Goal: Task Accomplishment & Management: Manage account settings

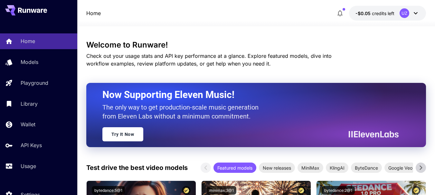
click at [414, 12] on icon at bounding box center [415, 13] width 8 height 8
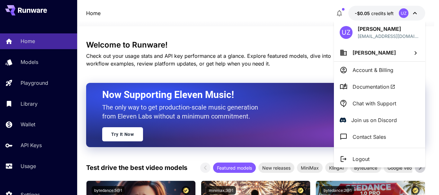
click at [385, 69] on p "Account & Billing" at bounding box center [373, 70] width 41 height 8
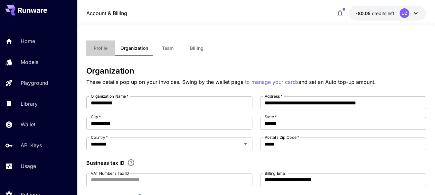
click at [98, 44] on button "Profile" at bounding box center [100, 48] width 29 height 15
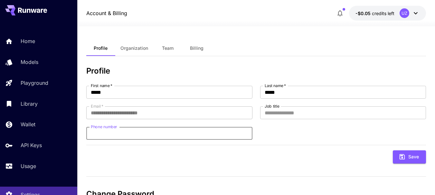
click at [135, 132] on input "Phone number" at bounding box center [169, 133] width 166 height 13
click at [95, 133] on input "**********" at bounding box center [169, 133] width 166 height 13
type input "**********"
click at [266, 165] on div "**********" at bounding box center [255, 159] width 339 height 184
click at [280, 115] on input "Job title" at bounding box center [343, 112] width 166 height 13
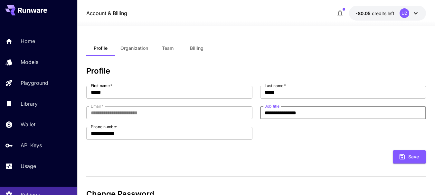
type input "**********"
click at [287, 147] on div "Save" at bounding box center [255, 154] width 339 height 19
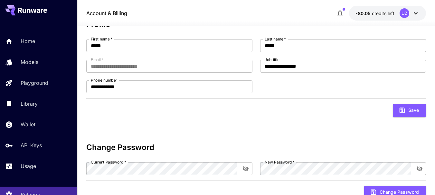
scroll to position [64, 0]
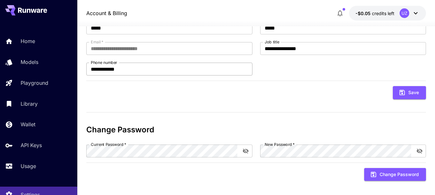
click at [91, 69] on input "**********" at bounding box center [169, 69] width 166 height 13
click at [264, 112] on div "**********" at bounding box center [255, 94] width 339 height 184
click at [410, 92] on button "Save" at bounding box center [408, 92] width 33 height 13
type input "**********"
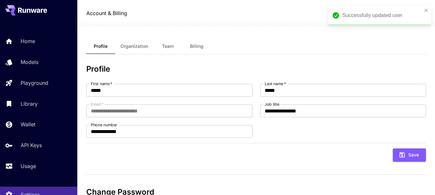
scroll to position [0, 0]
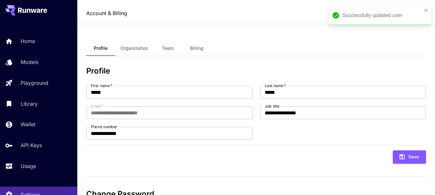
click at [199, 46] on span "Billing" at bounding box center [197, 48] width 14 height 6
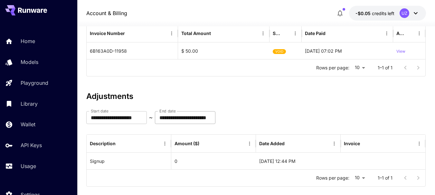
scroll to position [96, 0]
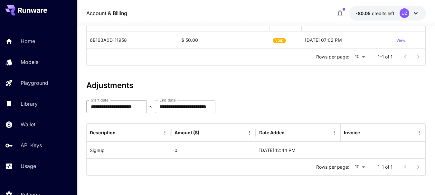
click at [147, 108] on input "**********" at bounding box center [116, 106] width 60 height 13
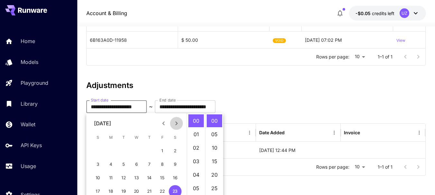
click at [176, 125] on icon "Next month" at bounding box center [176, 124] width 8 height 8
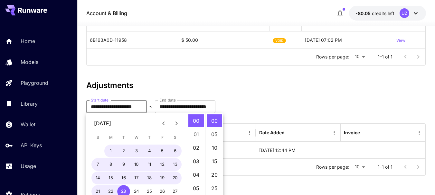
click at [176, 125] on icon "Next month" at bounding box center [176, 124] width 8 height 8
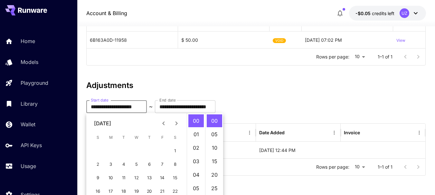
click at [163, 124] on icon "Previous month" at bounding box center [164, 124] width 8 height 8
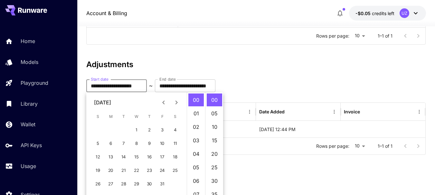
scroll to position [128, 0]
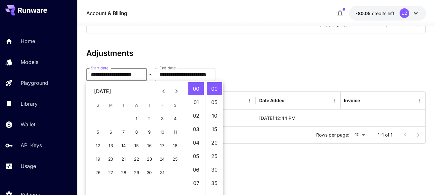
click at [177, 93] on icon "Next month" at bounding box center [176, 92] width 8 height 8
click at [165, 92] on icon "Previous month" at bounding box center [164, 92] width 8 height 8
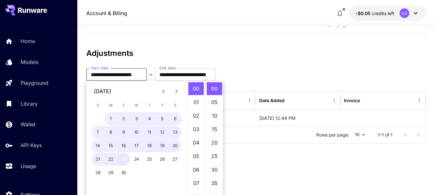
click at [124, 160] on button "23" at bounding box center [123, 159] width 13 height 13
type input "**********"
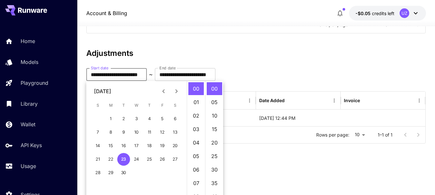
click at [238, 55] on h3 "Adjustments" at bounding box center [255, 53] width 339 height 9
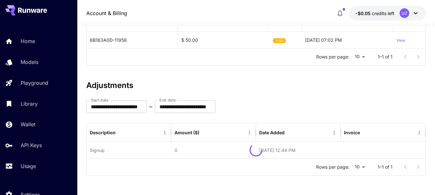
scroll to position [113, 0]
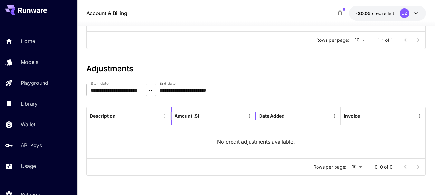
click at [198, 116] on div "Amount ($)" at bounding box center [186, 115] width 25 height 5
click at [207, 115] on icon "Sort" at bounding box center [204, 116] width 6 height 6
click at [205, 116] on icon "Sort" at bounding box center [204, 116] width 4 height 4
click at [248, 115] on icon "Menu" at bounding box center [249, 116] width 6 height 6
click at [162, 148] on div "No credit adjustments available." at bounding box center [256, 141] width 338 height 33
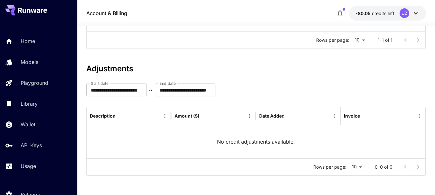
click at [253, 138] on div "No credit adjustments available." at bounding box center [256, 141] width 338 height 33
click at [262, 143] on p "No credit adjustments available." at bounding box center [256, 142] width 78 height 8
click at [211, 125] on div "Amount ($)" at bounding box center [213, 116] width 85 height 18
click at [284, 114] on div "Date Added" at bounding box center [271, 115] width 25 height 5
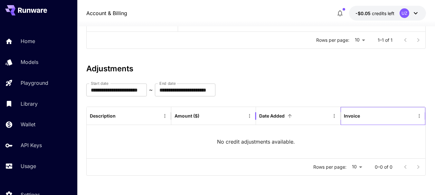
click at [356, 114] on div "Invoice" at bounding box center [352, 115] width 16 height 5
click at [419, 118] on icon "Menu" at bounding box center [419, 116] width 6 height 6
click at [143, 143] on div "No credit adjustments available." at bounding box center [256, 141] width 338 height 33
click at [119, 115] on icon "Sort" at bounding box center [121, 116] width 6 height 6
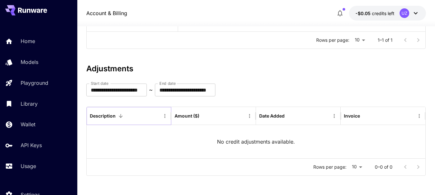
click at [165, 115] on icon "Menu" at bounding box center [164, 116] width 1 height 4
click at [234, 137] on div "No credit adjustments available." at bounding box center [256, 141] width 338 height 33
click at [242, 139] on p "No credit adjustments available." at bounding box center [256, 142] width 78 height 8
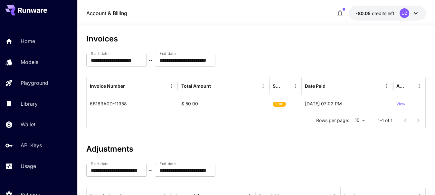
scroll to position [0, 0]
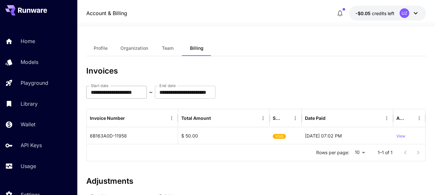
click at [147, 94] on input "**********" at bounding box center [116, 92] width 60 height 13
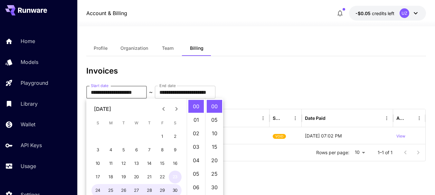
click at [175, 180] on button "23" at bounding box center [175, 177] width 13 height 13
click at [176, 110] on icon "Next month" at bounding box center [176, 109] width 8 height 8
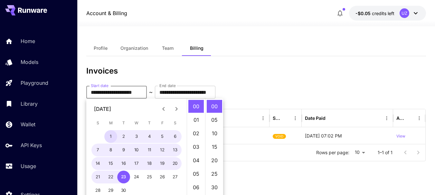
click at [176, 110] on icon "Next month" at bounding box center [176, 109] width 8 height 8
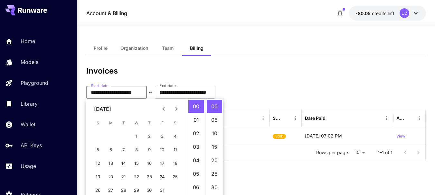
click at [159, 108] on button "Previous month" at bounding box center [163, 109] width 13 height 13
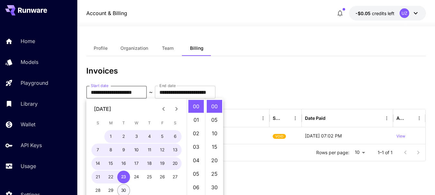
scroll to position [2, 0]
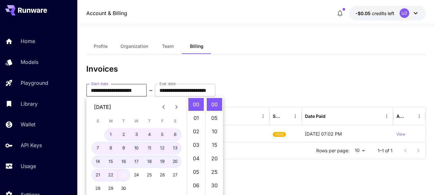
click at [124, 176] on button "23" at bounding box center [123, 175] width 13 height 13
type input "**********"
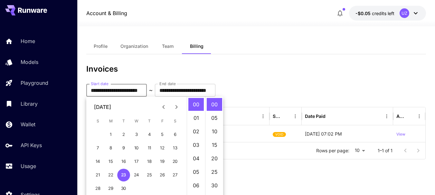
click at [230, 70] on h3 "Invoices" at bounding box center [255, 69] width 339 height 9
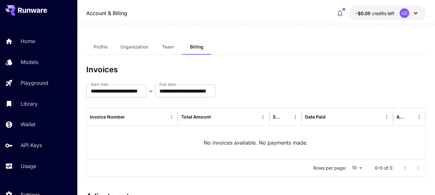
scroll to position [0, 0]
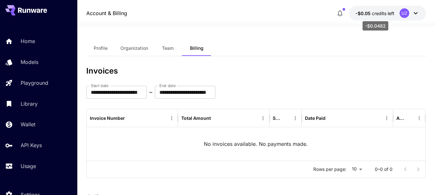
click at [363, 12] on span "-$0.05" at bounding box center [363, 13] width 16 height 5
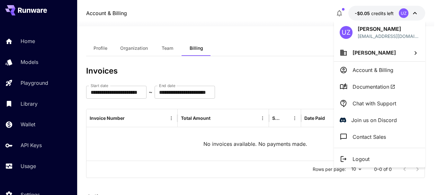
click at [263, 66] on div at bounding box center [219, 97] width 439 height 195
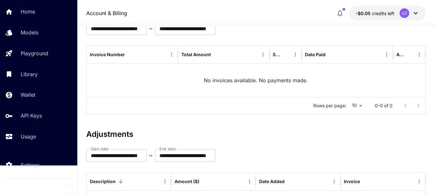
scroll to position [64, 0]
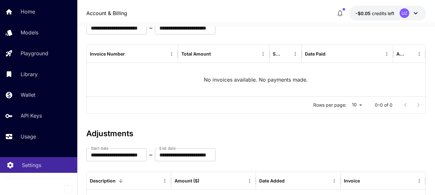
click at [33, 164] on p "Settings" at bounding box center [31, 165] width 19 height 8
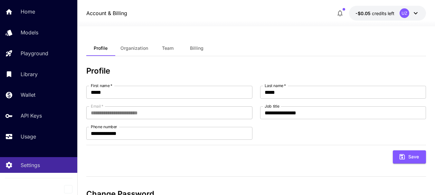
click at [194, 47] on span "Billing" at bounding box center [197, 48] width 14 height 6
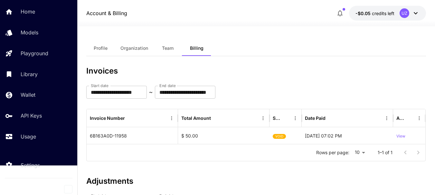
click at [416, 151] on div at bounding box center [412, 152] width 26 height 13
drag, startPoint x: 111, startPoint y: 135, endPoint x: 152, endPoint y: 150, distance: 43.2
click at [152, 150] on div "Rows per page: 10 ** 1–1 of 1" at bounding box center [256, 152] width 338 height 17
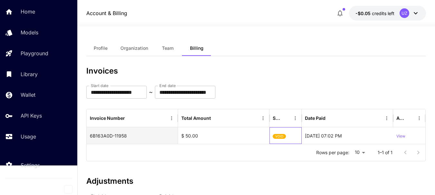
click at [278, 137] on span "VOID" at bounding box center [278, 136] width 13 height 16
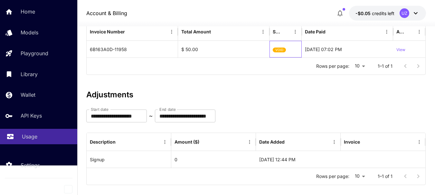
scroll to position [96, 0]
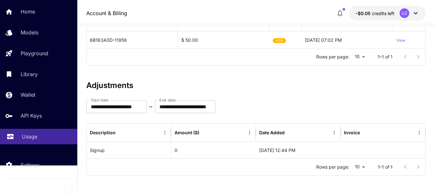
click at [25, 135] on p "Usage" at bounding box center [29, 137] width 15 height 8
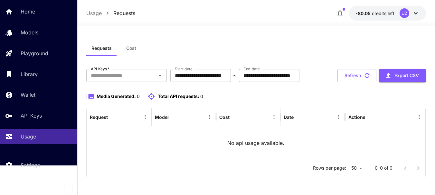
click at [131, 49] on span "Cost" at bounding box center [131, 48] width 10 height 6
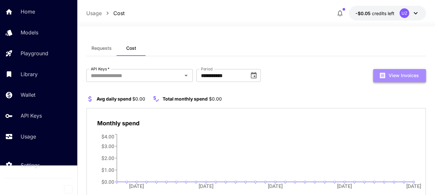
click at [402, 74] on button "View Invoices" at bounding box center [399, 75] width 53 height 13
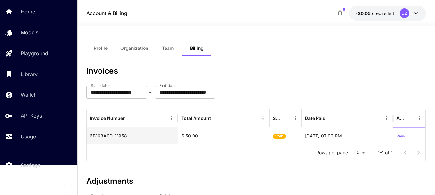
click at [402, 136] on p "View" at bounding box center [400, 137] width 9 height 6
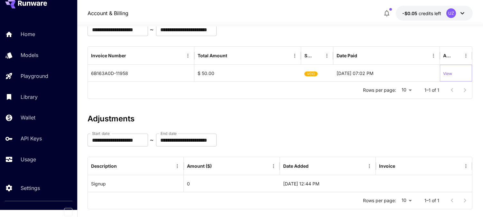
scroll to position [74, 0]
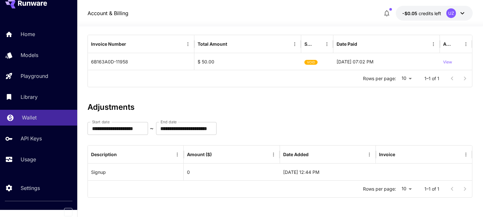
click at [26, 115] on p "Wallet" at bounding box center [29, 118] width 15 height 8
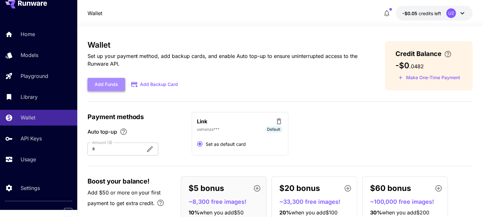
click at [105, 84] on button "Add Funds" at bounding box center [107, 84] width 38 height 13
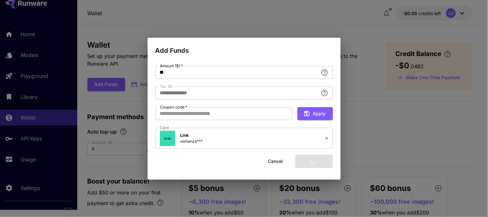
type input "****"
click at [314, 113] on button "Apply" at bounding box center [315, 113] width 35 height 13
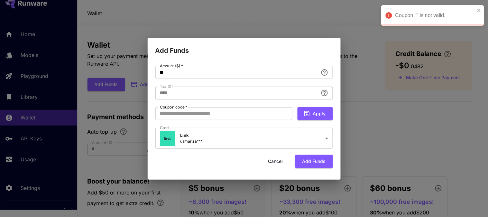
click at [372, 115] on div "**********" at bounding box center [244, 108] width 488 height 217
click at [306, 158] on button "Add funds" at bounding box center [314, 161] width 38 height 13
click at [387, 129] on div "**********" at bounding box center [244, 108] width 488 height 217
click at [364, 134] on div "**********" at bounding box center [244, 108] width 488 height 217
click at [276, 160] on button "Cancel" at bounding box center [275, 161] width 29 height 13
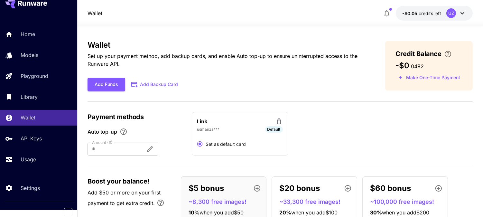
click at [111, 147] on div at bounding box center [114, 149] width 53 height 13
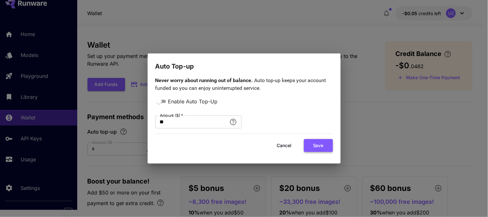
click at [318, 147] on button "Save" at bounding box center [318, 145] width 29 height 13
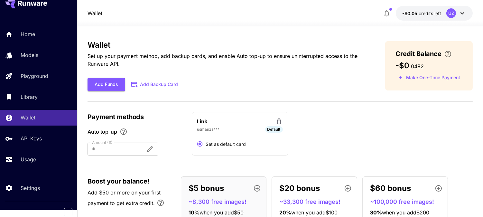
click at [110, 147] on div at bounding box center [114, 149] width 53 height 13
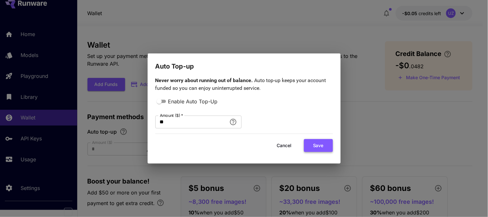
click at [316, 145] on button "Save" at bounding box center [318, 145] width 29 height 13
click at [316, 145] on div "Cancel Save" at bounding box center [244, 145] width 178 height 13
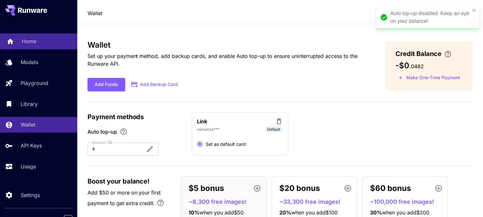
click at [28, 41] on p "Home" at bounding box center [29, 41] width 14 height 8
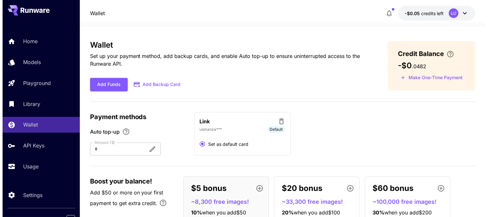
scroll to position [24, 0]
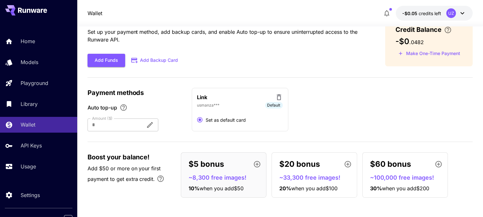
click at [300, 163] on p "$20 bonus" at bounding box center [300, 164] width 41 height 12
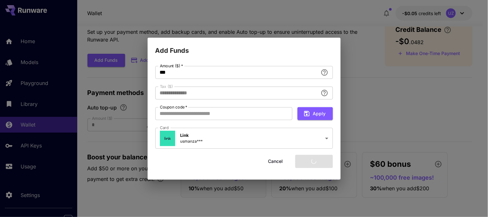
type input "****"
click at [277, 160] on button "Cancel" at bounding box center [275, 161] width 29 height 13
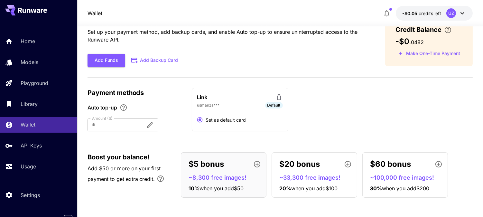
click at [221, 118] on span "Set as default card" at bounding box center [226, 119] width 40 height 7
click at [201, 93] on p "Link" at bounding box center [202, 97] width 10 height 8
click at [204, 96] on p "Link" at bounding box center [202, 97] width 10 height 8
click at [273, 105] on span "Default" at bounding box center [274, 105] width 18 height 6
click at [278, 96] on icon at bounding box center [279, 97] width 5 height 6
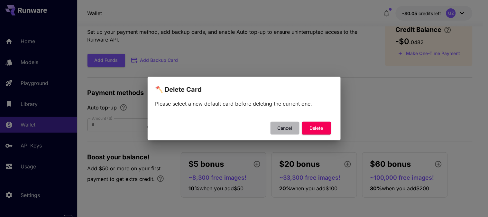
click at [282, 128] on button "Cancel" at bounding box center [285, 128] width 29 height 13
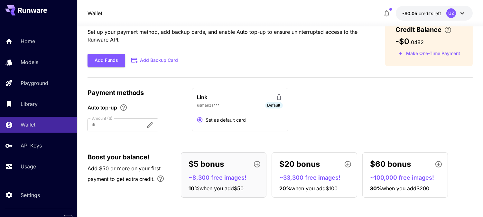
click at [162, 59] on button "Add Backup Card" at bounding box center [155, 60] width 60 height 13
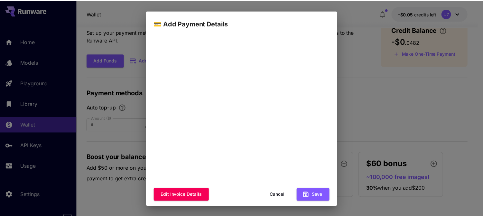
scroll to position [80, 0]
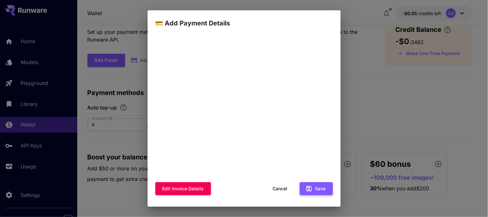
click at [314, 189] on button "Save" at bounding box center [316, 188] width 33 height 13
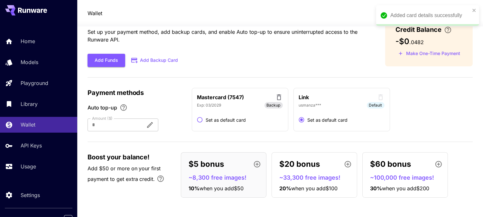
click at [117, 124] on div at bounding box center [114, 124] width 53 height 13
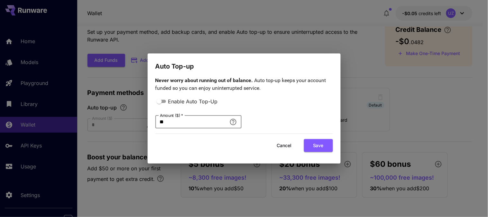
drag, startPoint x: 179, startPoint y: 124, endPoint x: 155, endPoint y: 122, distance: 23.9
click at [155, 122] on div "Never worry about running out of balance. Auto top-up keeps your account funded…" at bounding box center [244, 117] width 193 height 92
click at [252, 118] on div "Enable Auto Top-Up Amount ($)   * ** Amount ($)   *" at bounding box center [244, 112] width 178 height 31
click at [285, 128] on div "Enable Auto Top-Up Amount ($)   * ** Amount ($)   *" at bounding box center [244, 112] width 178 height 31
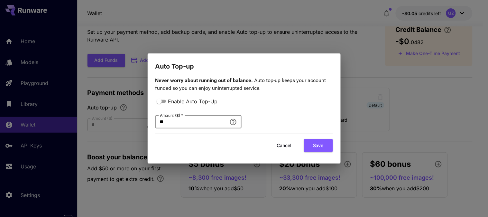
click at [172, 121] on input "**" at bounding box center [190, 121] width 71 height 13
type input "*"
type input "**"
click at [315, 145] on button "Save" at bounding box center [318, 145] width 29 height 13
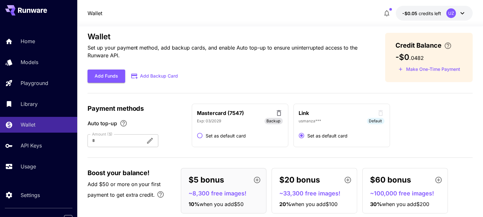
scroll to position [0, 0]
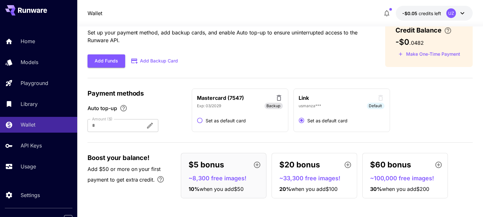
scroll to position [24, 0]
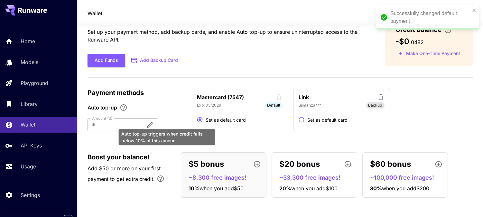
click at [154, 124] on icon "Auto top-up triggers when credit falls below 10% of this amount." at bounding box center [150, 125] width 8 height 8
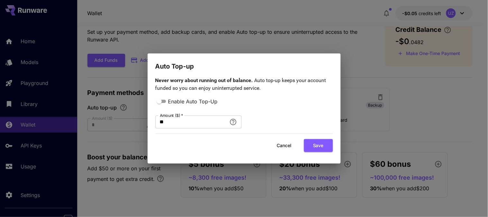
click at [262, 140] on div "Cancel Save" at bounding box center [244, 145] width 178 height 13
click at [282, 146] on button "Cancel" at bounding box center [284, 145] width 29 height 13
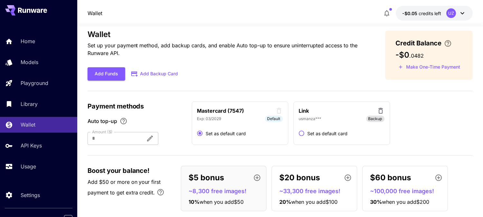
scroll to position [0, 0]
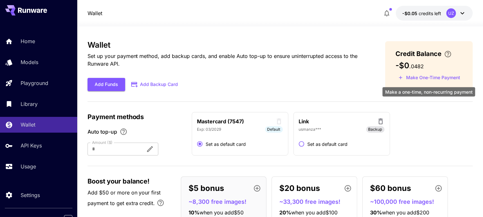
click at [417, 78] on button "Make One-Time Payment" at bounding box center [429, 78] width 68 height 10
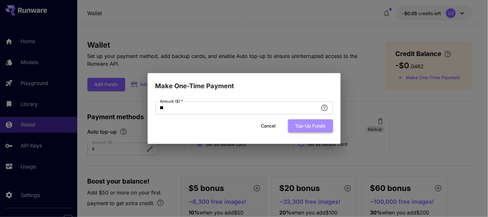
click at [308, 125] on button "Top-up funds" at bounding box center [310, 125] width 45 height 13
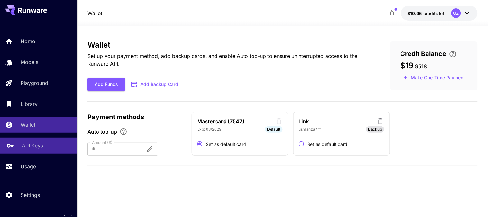
click at [32, 143] on p "API Keys" at bounding box center [32, 146] width 21 height 8
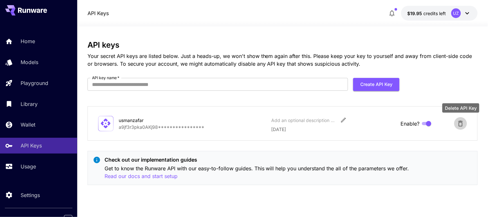
click at [461, 125] on icon "Delete API Key" at bounding box center [461, 124] width 8 height 8
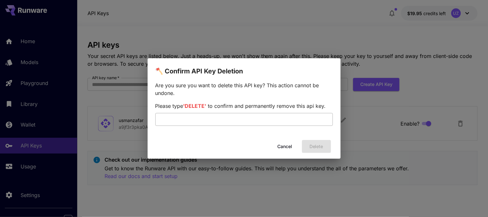
click at [235, 117] on input "text" at bounding box center [244, 119] width 178 height 13
type input "******"
click at [311, 145] on button "Delete" at bounding box center [316, 146] width 29 height 13
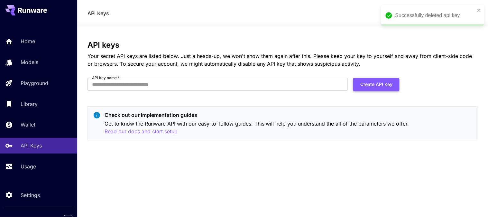
click at [381, 83] on button "Create API Key" at bounding box center [376, 84] width 46 height 13
click at [173, 85] on input "API key name   *" at bounding box center [218, 84] width 261 height 13
type input "**********"
click at [389, 88] on button "Create API Key" at bounding box center [376, 84] width 46 height 13
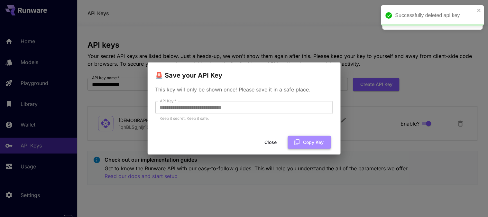
click at [315, 143] on button "Copy Key" at bounding box center [309, 142] width 43 height 13
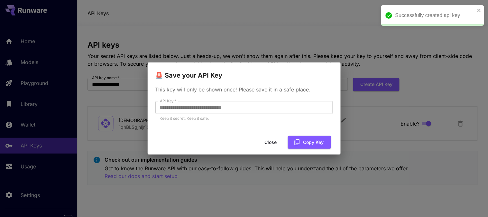
click at [275, 144] on button "Close" at bounding box center [270, 142] width 29 height 13
